Goal: Task Accomplishment & Management: Use online tool/utility

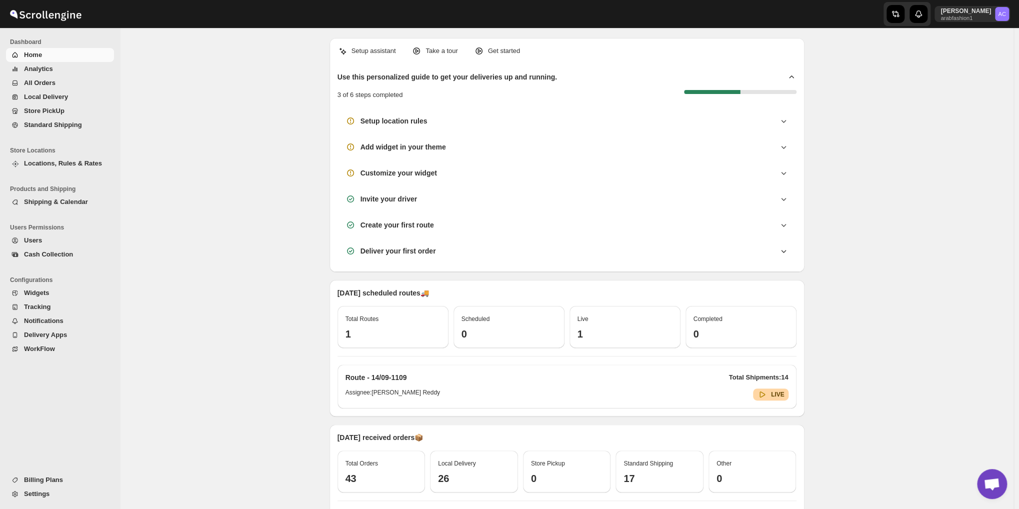
scroll to position [3239, 0]
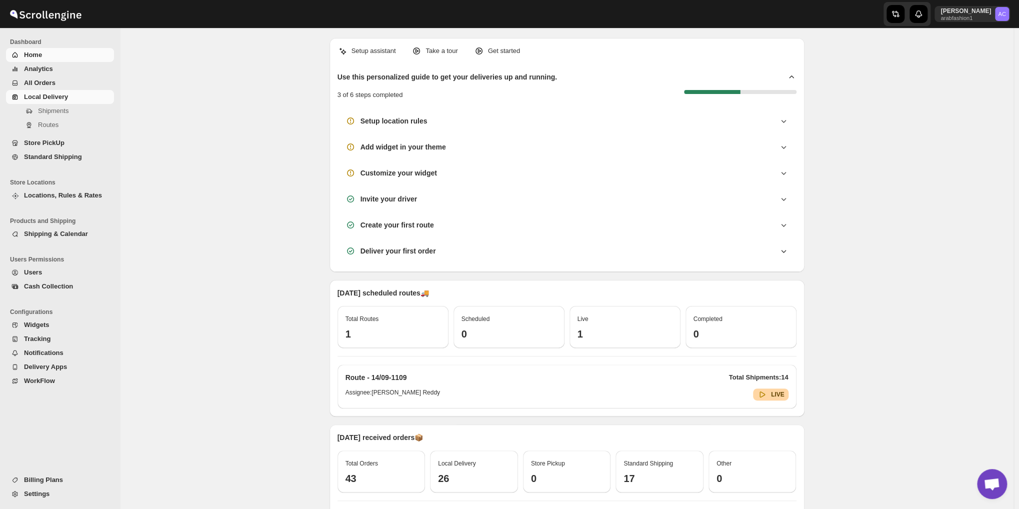
click at [37, 99] on span "Local Delivery" at bounding box center [46, 97] width 44 height 8
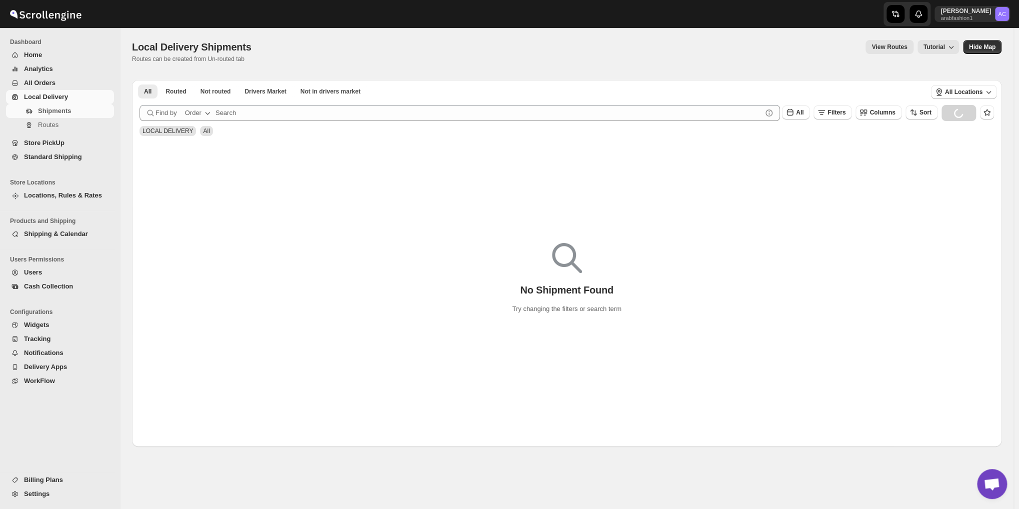
click at [206, 99] on div "All Routed Not routed Drivers Market Not in drivers market More Filters All Rou…" at bounding box center [529, 91] width 794 height 22
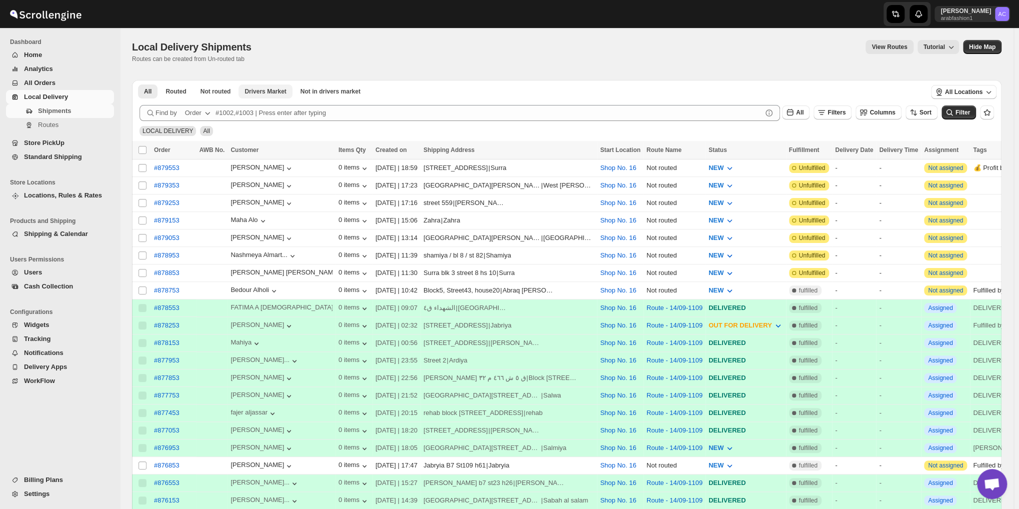
click at [213, 95] on span "Not routed" at bounding box center [216, 92] width 31 height 8
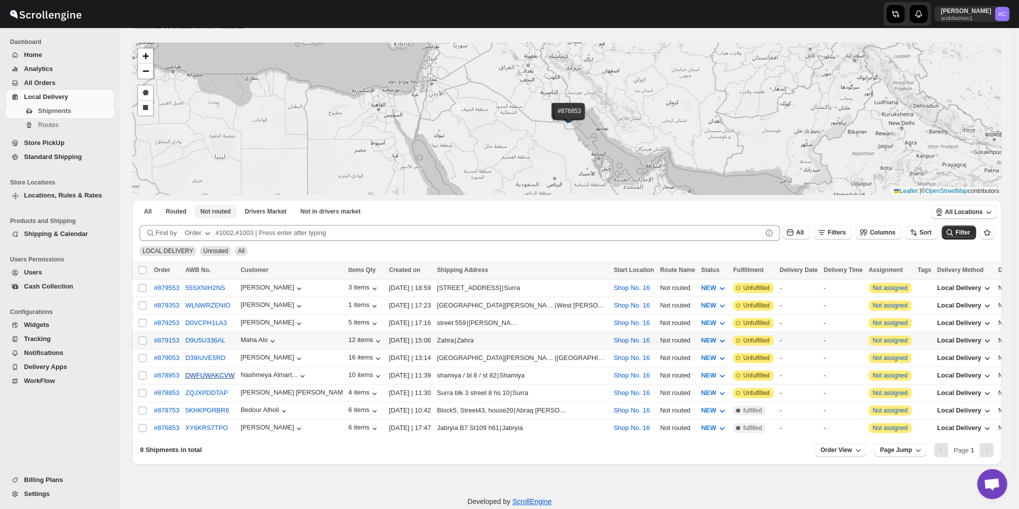
scroll to position [50, 0]
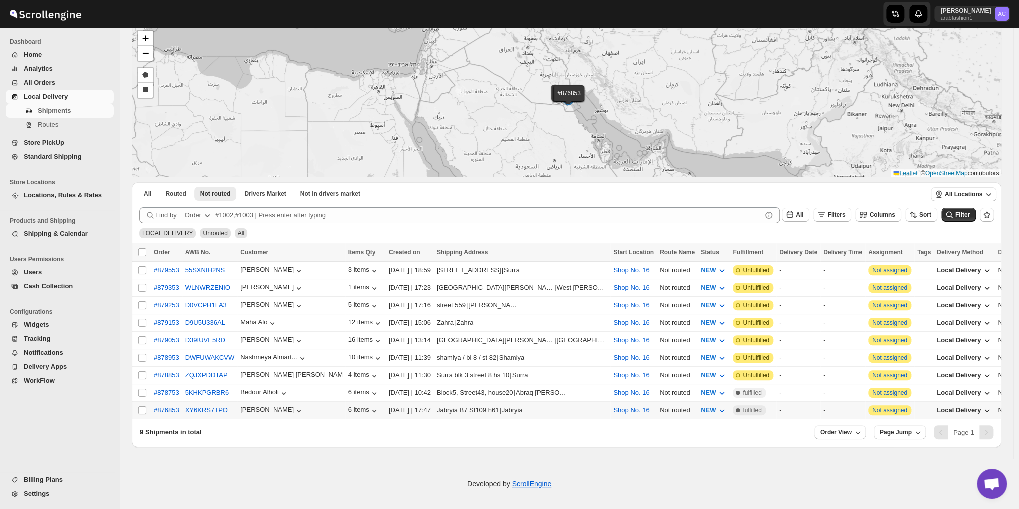
click at [140, 409] on td "Select shipment" at bounding box center [141, 411] width 19 height 18
checkbox input "true"
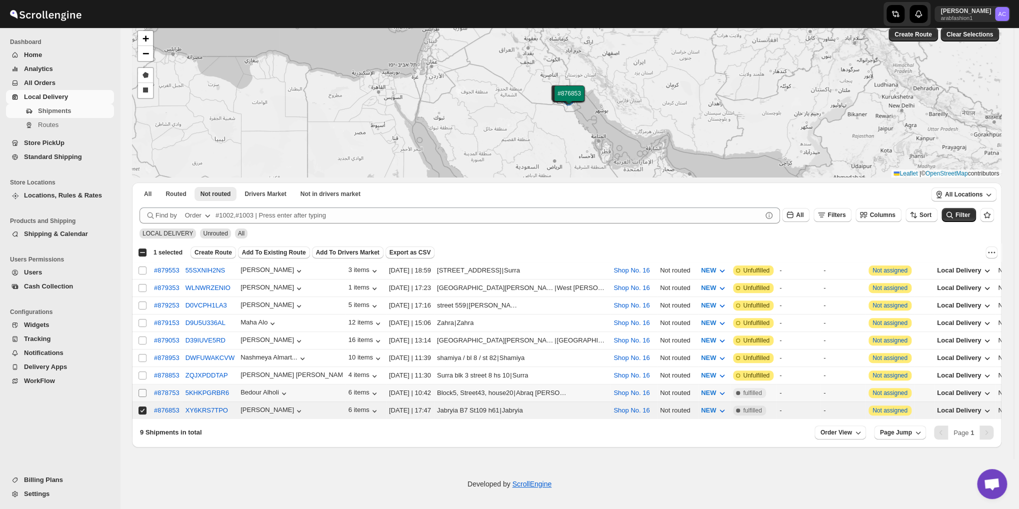
click at [142, 389] on input "Select shipment" at bounding box center [143, 393] width 8 height 8
checkbox input "true"
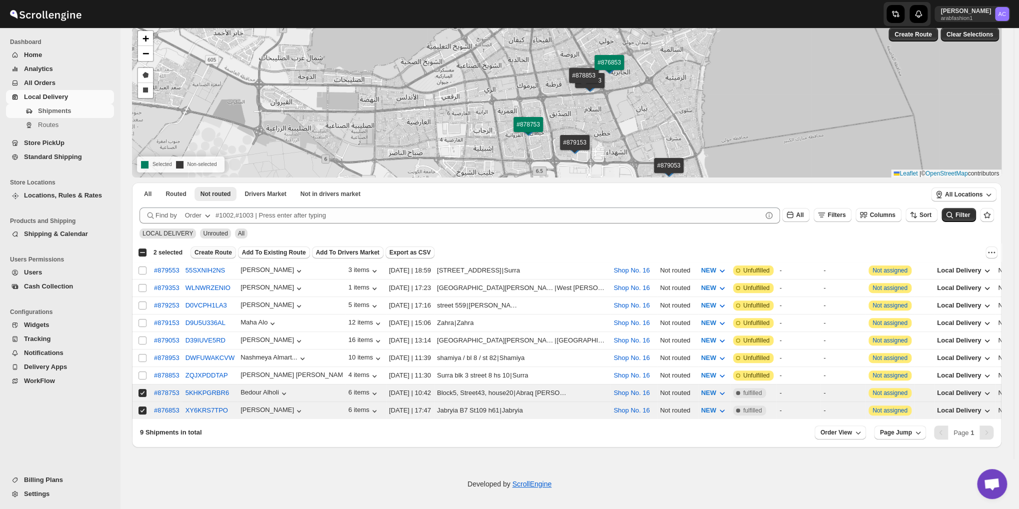
click at [198, 253] on span "Create Route" at bounding box center [214, 253] width 38 height 8
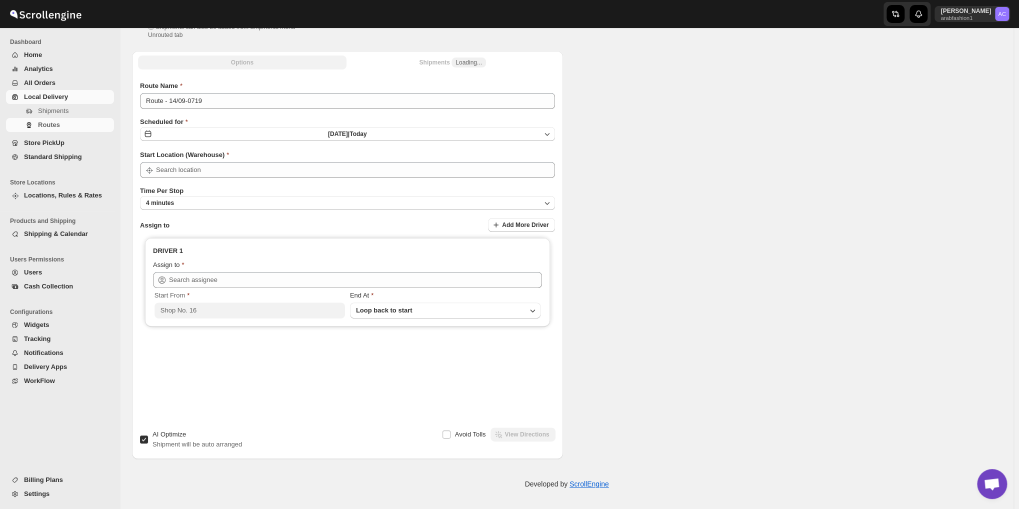
type input "Shop No. 16"
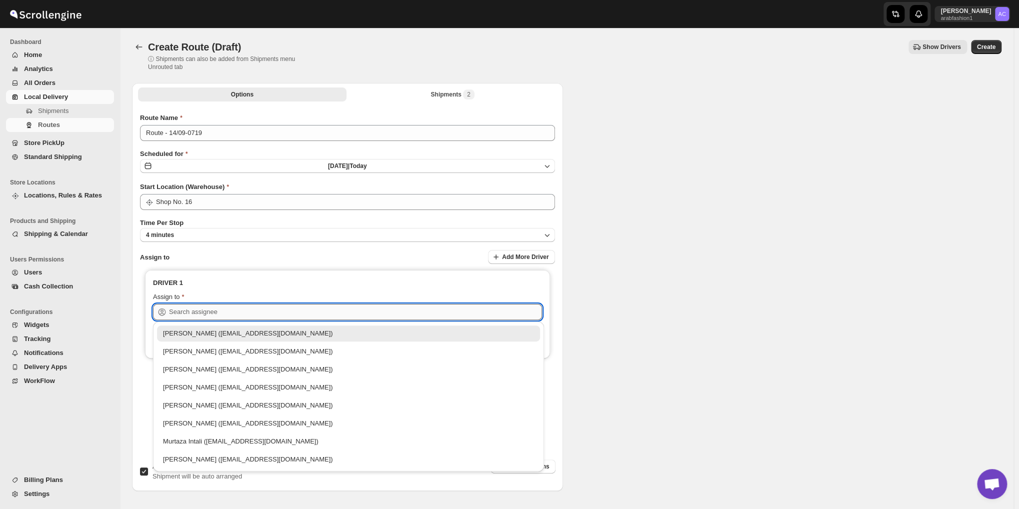
click at [257, 307] on input "text" at bounding box center [355, 312] width 373 height 16
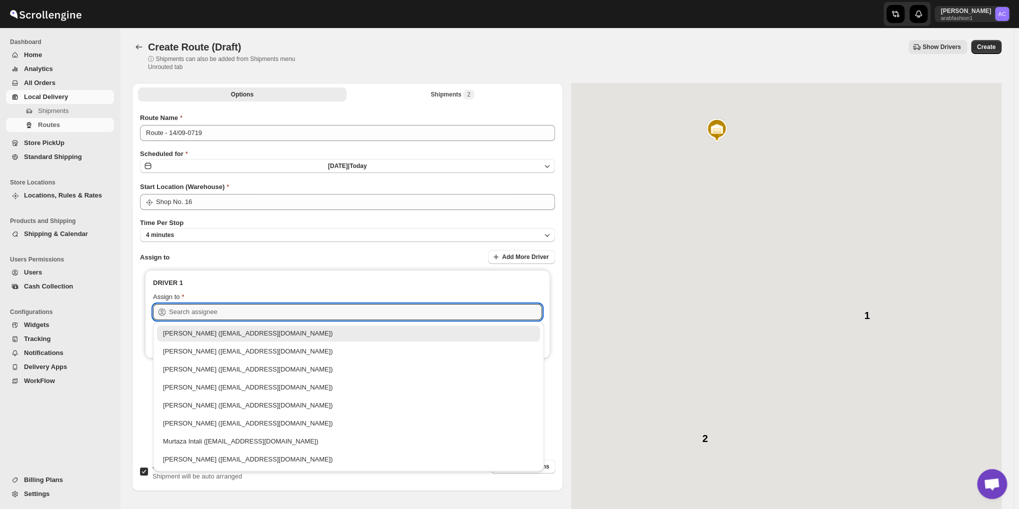
drag, startPoint x: 221, startPoint y: 455, endPoint x: 222, endPoint y: 449, distance: 6.0
click at [221, 455] on div "[PERSON_NAME] ([EMAIL_ADDRESS][DOMAIN_NAME])" at bounding box center [348, 460] width 371 height 10
type input "[PERSON_NAME] ([EMAIL_ADDRESS][DOMAIN_NAME])"
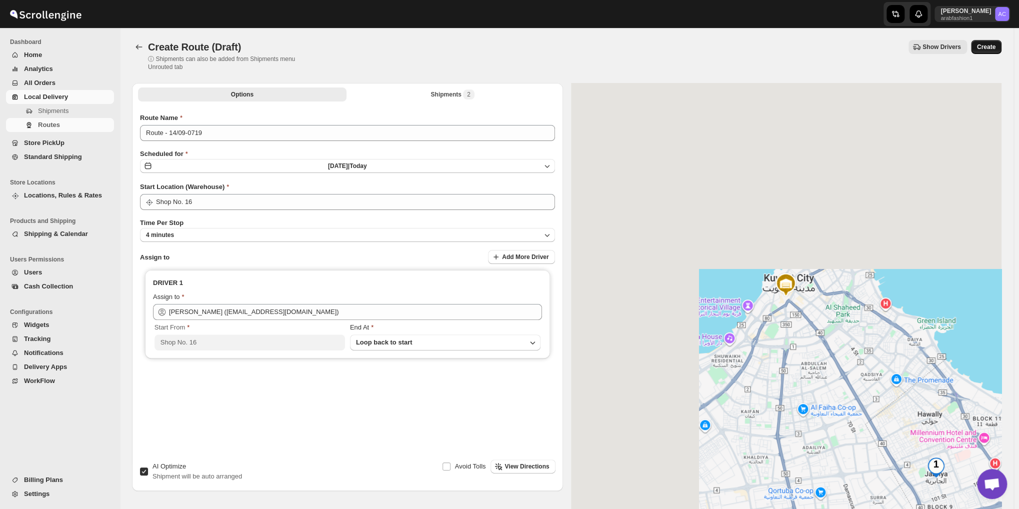
click at [980, 48] on button "Create" at bounding box center [986, 47] width 31 height 14
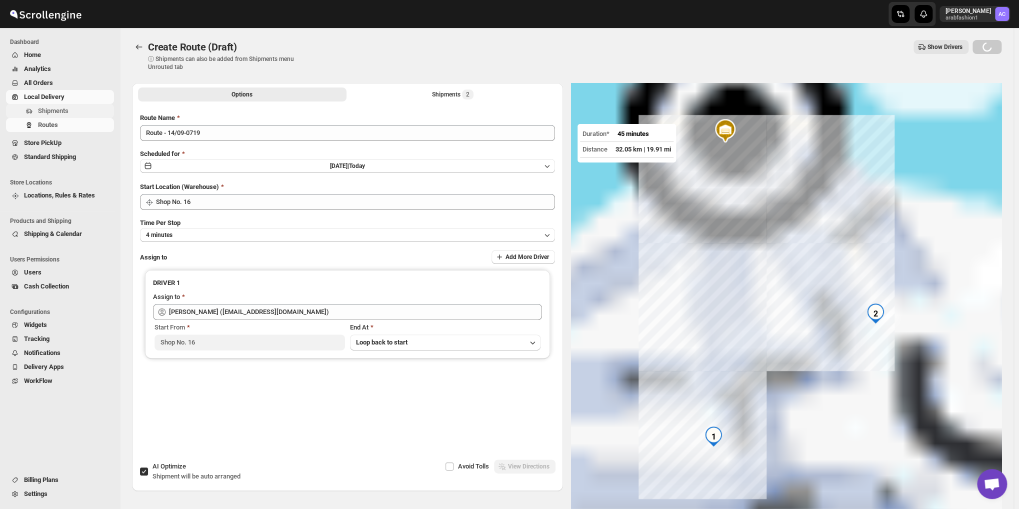
click at [48, 113] on span "Shipments" at bounding box center [53, 111] width 31 height 8
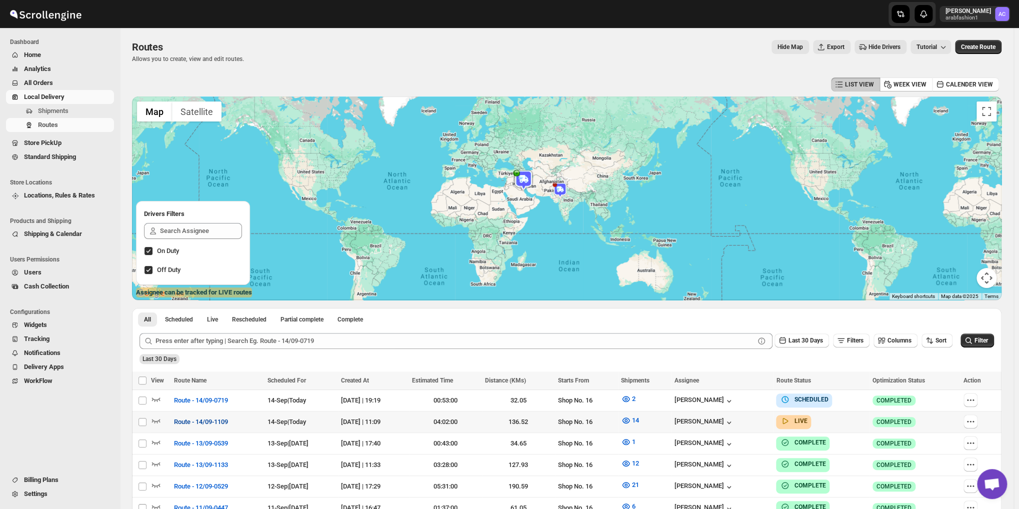
click at [202, 426] on span "Route - 14/09-1109" at bounding box center [201, 422] width 54 height 10
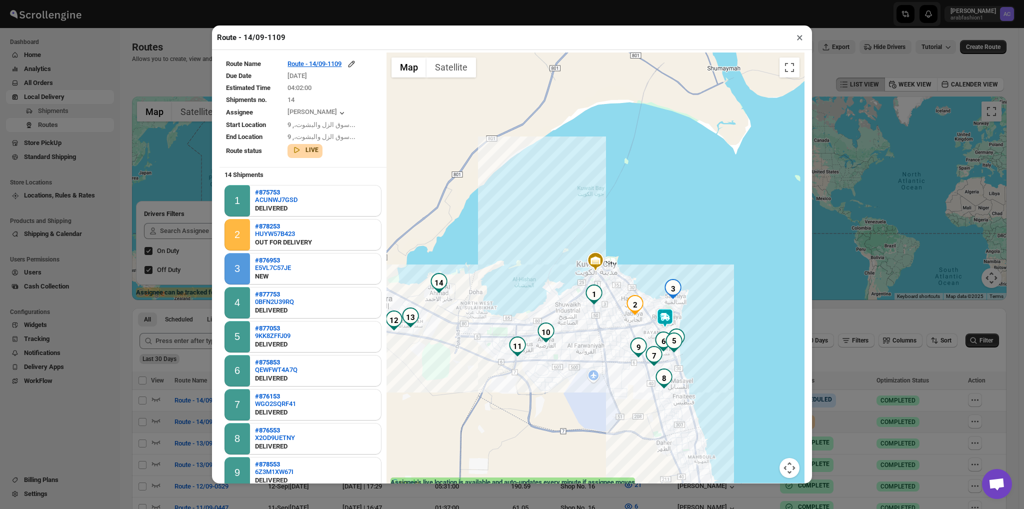
click at [793, 38] on button "×" at bounding box center [800, 38] width 15 height 14
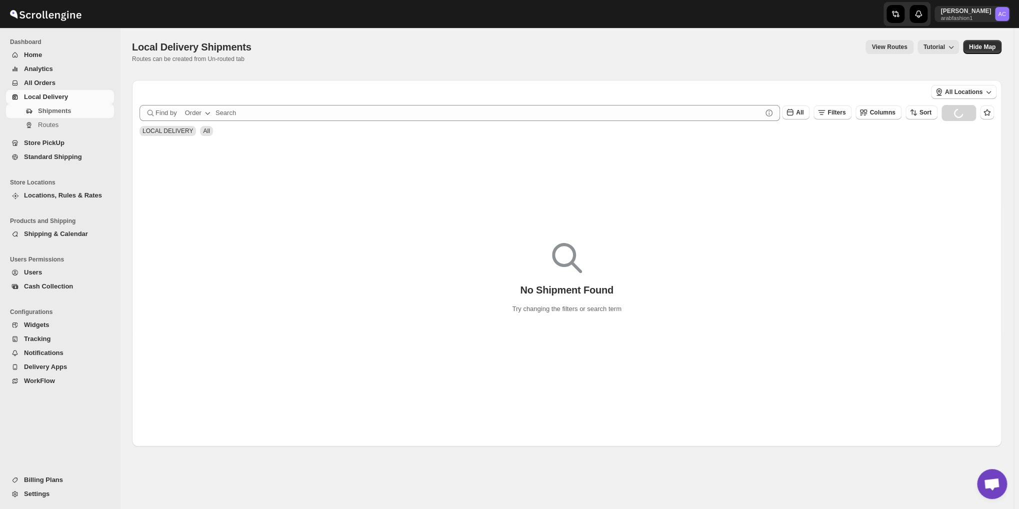
scroll to position [3239, 0]
click at [212, 87] on button "Not routed" at bounding box center [216, 92] width 43 height 14
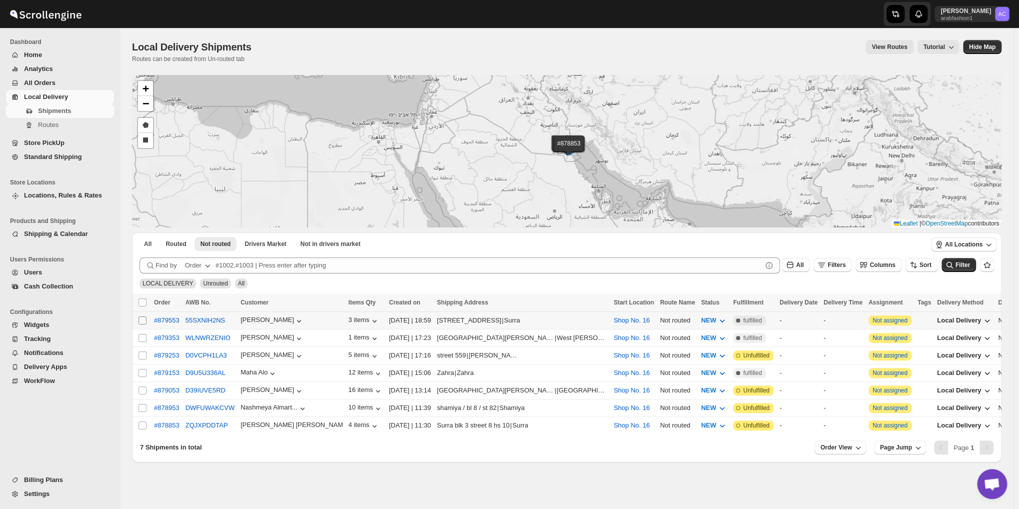
click at [139, 321] on input "Select shipment" at bounding box center [143, 321] width 8 height 8
checkbox input "true"
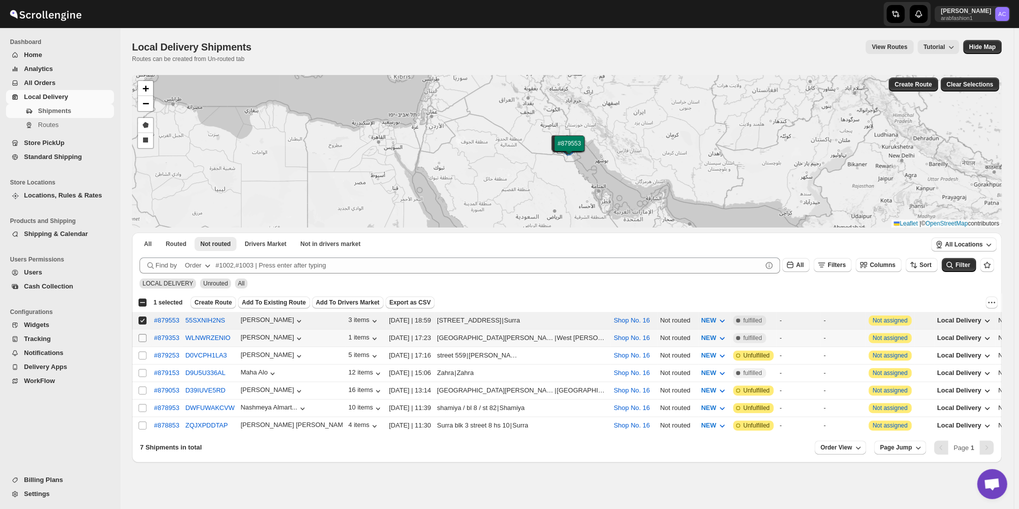
click at [142, 338] on input "Select shipment" at bounding box center [143, 338] width 8 height 8
checkbox input "true"
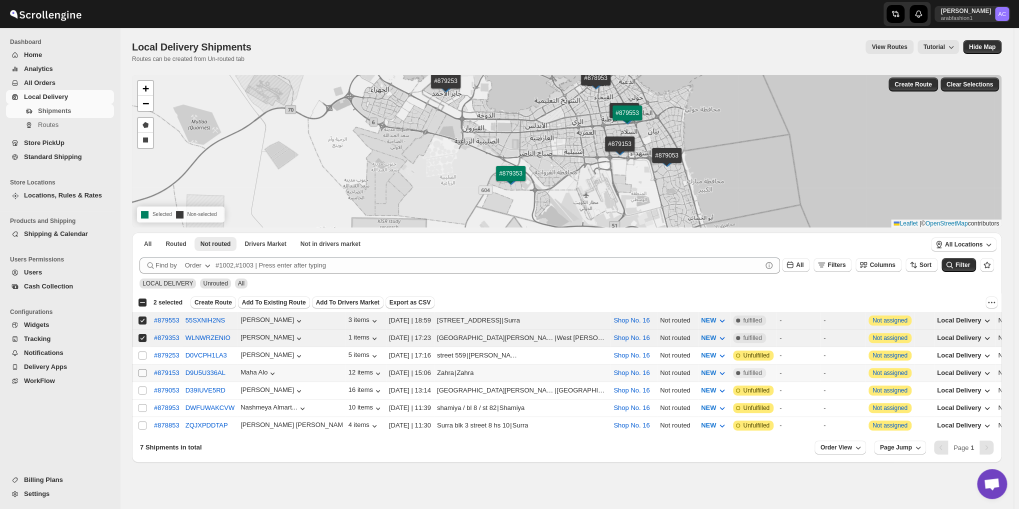
click at [139, 371] on input "Select shipment" at bounding box center [143, 373] width 8 height 8
checkbox input "true"
click at [277, 301] on span "Add To Existing Route" at bounding box center [274, 303] width 64 height 8
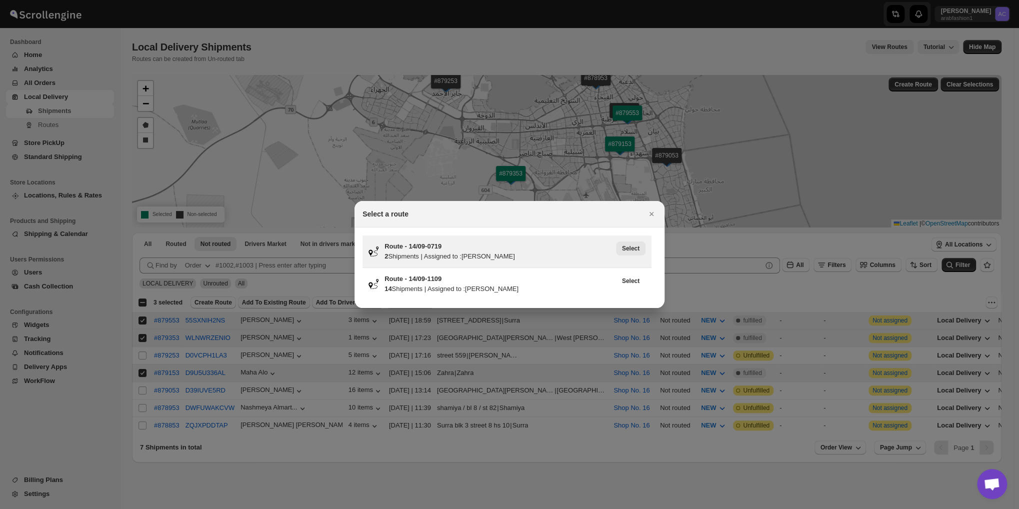
click at [637, 245] on span "Select" at bounding box center [631, 249] width 18 height 8
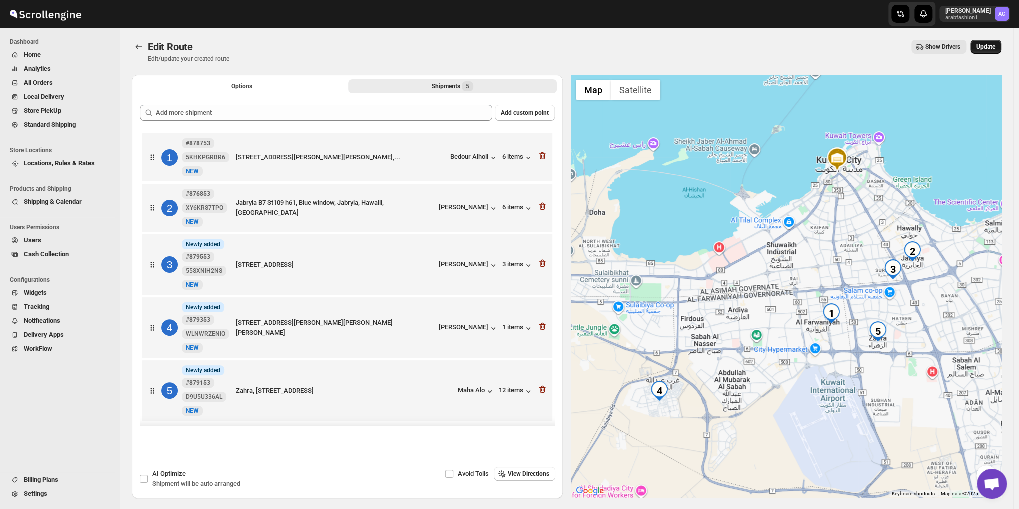
click at [989, 47] on span "Update" at bounding box center [986, 47] width 19 height 8
